Goal: Task Accomplishment & Management: Use online tool/utility

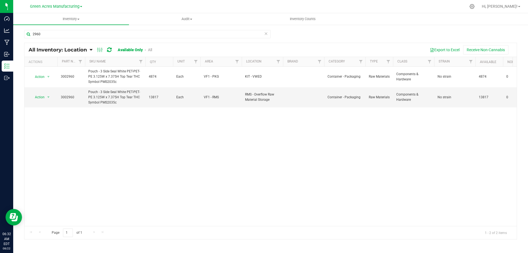
click at [428, 5] on div at bounding box center [281, 6] width 367 height 11
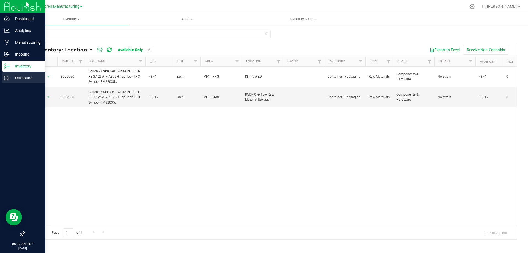
click at [5, 76] on icon at bounding box center [6, 77] width 5 height 5
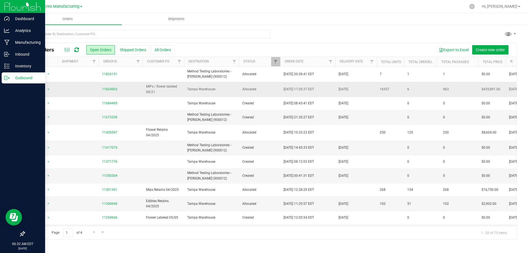
click at [232, 87] on span "Tampa Warehouse" at bounding box center [211, 89] width 48 height 5
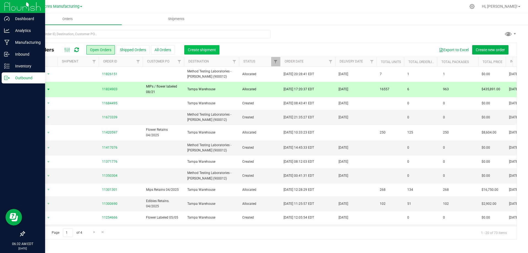
click at [211, 50] on span "Create shipment" at bounding box center [202, 50] width 28 height 4
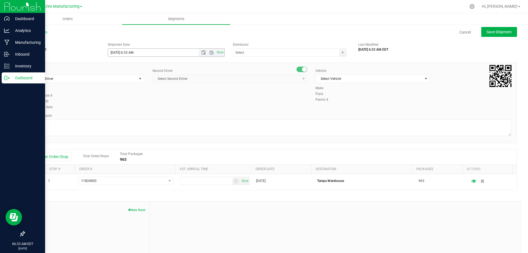
click at [209, 52] on span "Open the time view" at bounding box center [211, 52] width 4 height 4
click at [155, 90] on li "8:00 AM" at bounding box center [164, 91] width 115 height 7
type input "8/22/2025 8:00 AM"
click at [342, 53] on span "select" at bounding box center [342, 52] width 4 height 4
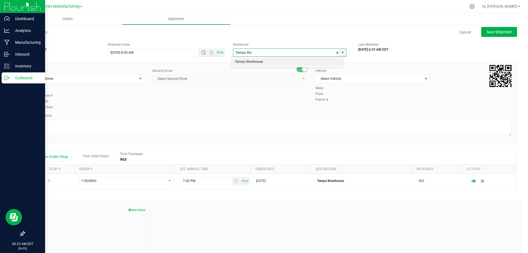
drag, startPoint x: 317, startPoint y: 64, endPoint x: 158, endPoint y: 67, distance: 158.3
click at [316, 64] on li "Tampa Warehouse" at bounding box center [287, 62] width 112 height 8
type input "Tampa Warehouse"
click at [137, 78] on span "select" at bounding box center [140, 79] width 7 height 8
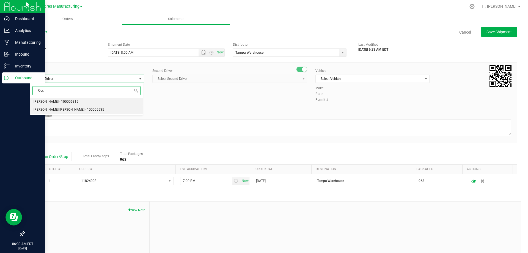
click at [114, 107] on li "Riccardo Young Reyes - 100005535" at bounding box center [86, 110] width 112 height 8
type input "Ricc"
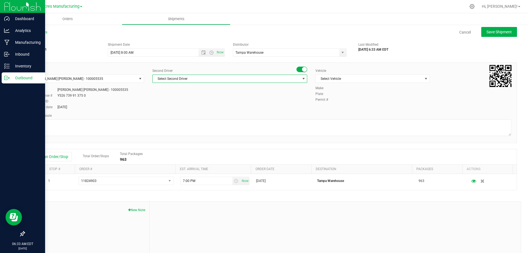
click at [238, 78] on span "Select Second Driver" at bounding box center [226, 79] width 147 height 8
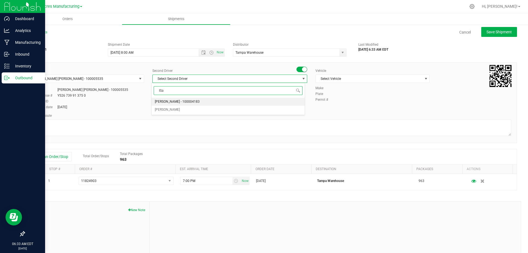
type input "ISaa"
click at [256, 104] on li "Isaac Nunez Collado - 100003927" at bounding box center [227, 102] width 153 height 8
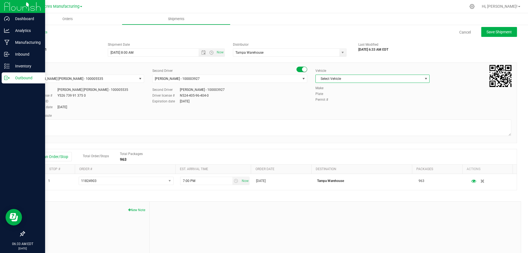
click at [366, 77] on span "Select Vehicle" at bounding box center [368, 79] width 107 height 8
click at [354, 130] on li "FL_TP_Hino-02" at bounding box center [369, 131] width 112 height 8
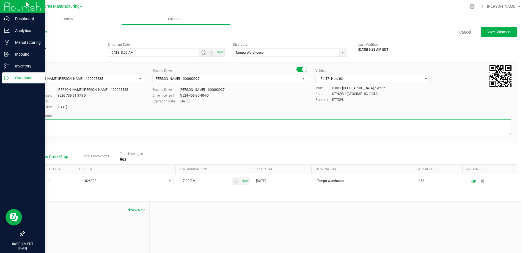
click at [304, 122] on textarea at bounding box center [270, 127] width 481 height 16
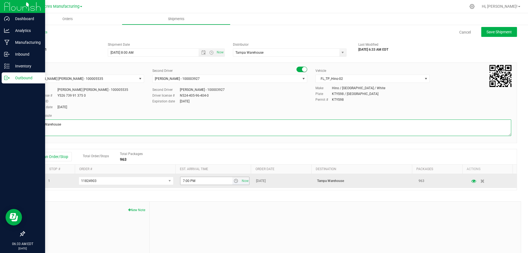
click at [234, 182] on span "select" at bounding box center [236, 180] width 4 height 4
type textarea "Tampa Warehouse"
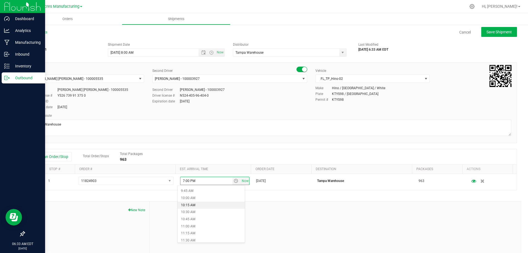
scroll to position [275, 0]
click at [204, 225] on li "11:00 AM" at bounding box center [211, 225] width 67 height 7
click at [428, 52] on div "Shipment # 20250822-001 Created Shipment Date 8/22/2025 8:00 AM Now Distributor…" at bounding box center [270, 48] width 501 height 17
click at [499, 34] on button "Save Shipment" at bounding box center [499, 32] width 36 height 10
type input "8/22/2025 12:00 PM"
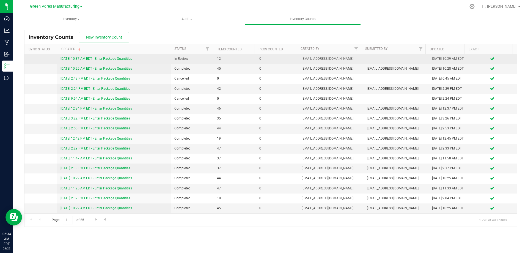
click at [108, 60] on link "[DATE] 10:37 AM EDT - Enter Package Quantities" at bounding box center [95, 59] width 71 height 4
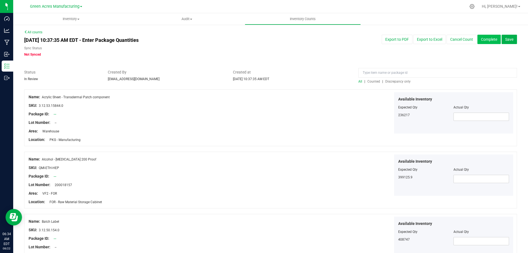
click at [488, 43] on button "Complete" at bounding box center [488, 39] width 23 height 9
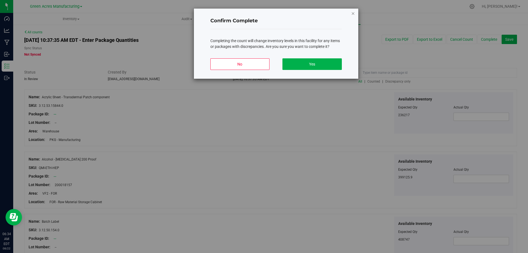
click at [351, 15] on icon "button" at bounding box center [353, 13] width 4 height 7
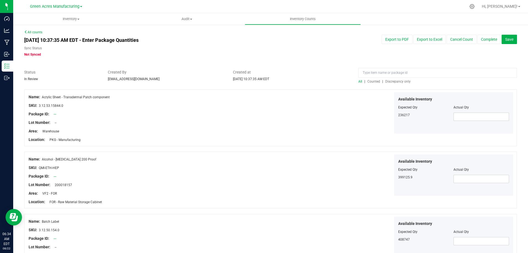
click at [401, 82] on span "Discrepancy only" at bounding box center [397, 81] width 25 height 4
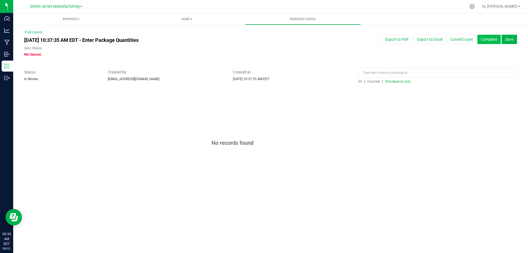
click at [496, 41] on button "Complete" at bounding box center [488, 39] width 23 height 9
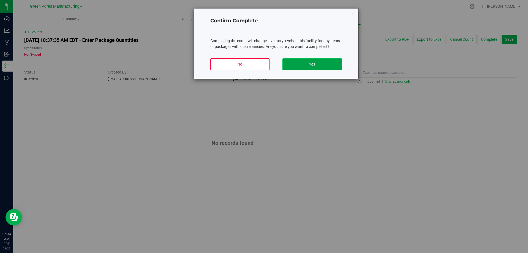
click at [331, 62] on button "Yes" at bounding box center [311, 64] width 59 height 12
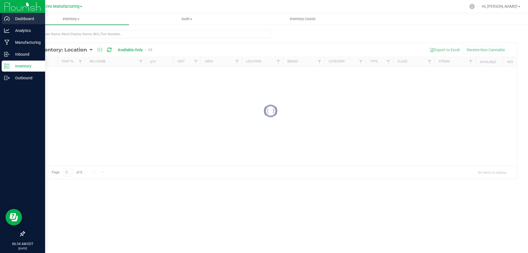
click at [9, 22] on div "Dashboard" at bounding box center [23, 18] width 43 height 11
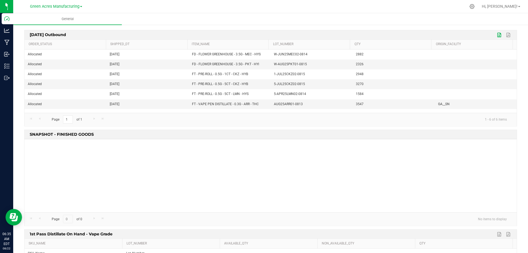
click at [495, 34] on link "Export to Excel" at bounding box center [499, 34] width 8 height 7
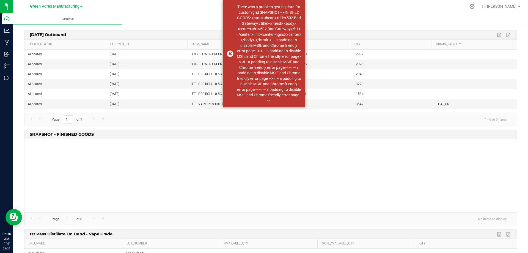
click at [428, 15] on ul "General" at bounding box center [277, 19] width 528 height 12
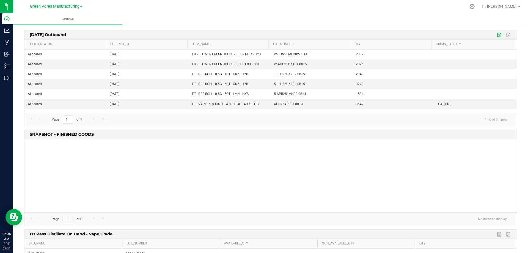
click at [496, 36] on link "Export to Excel" at bounding box center [499, 34] width 8 height 7
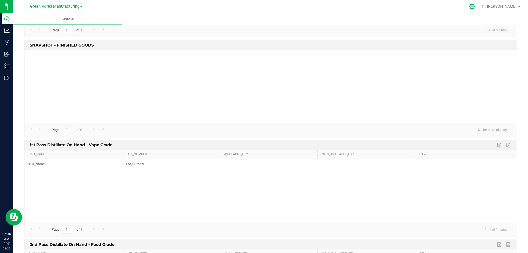
scroll to position [110, 0]
